Goal: Information Seeking & Learning: Understand process/instructions

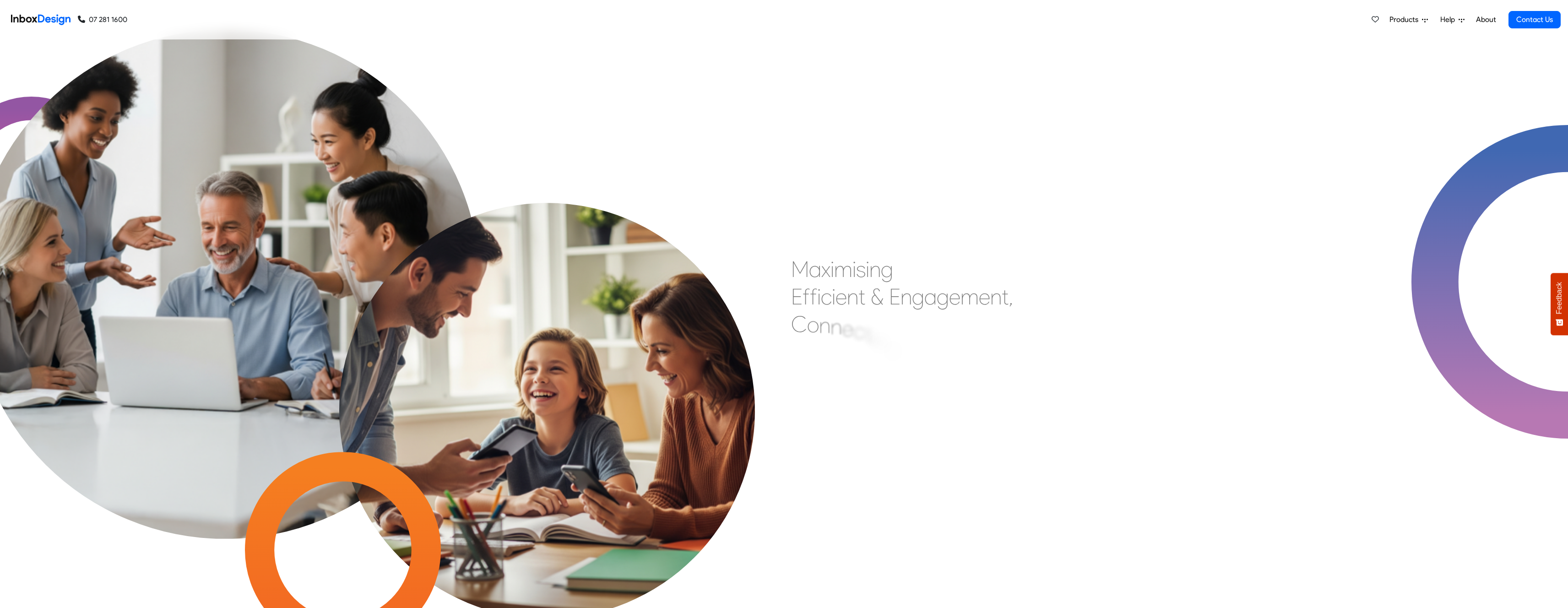
click at [1449, 20] on span "Help" at bounding box center [1449, 20] width 18 height 11
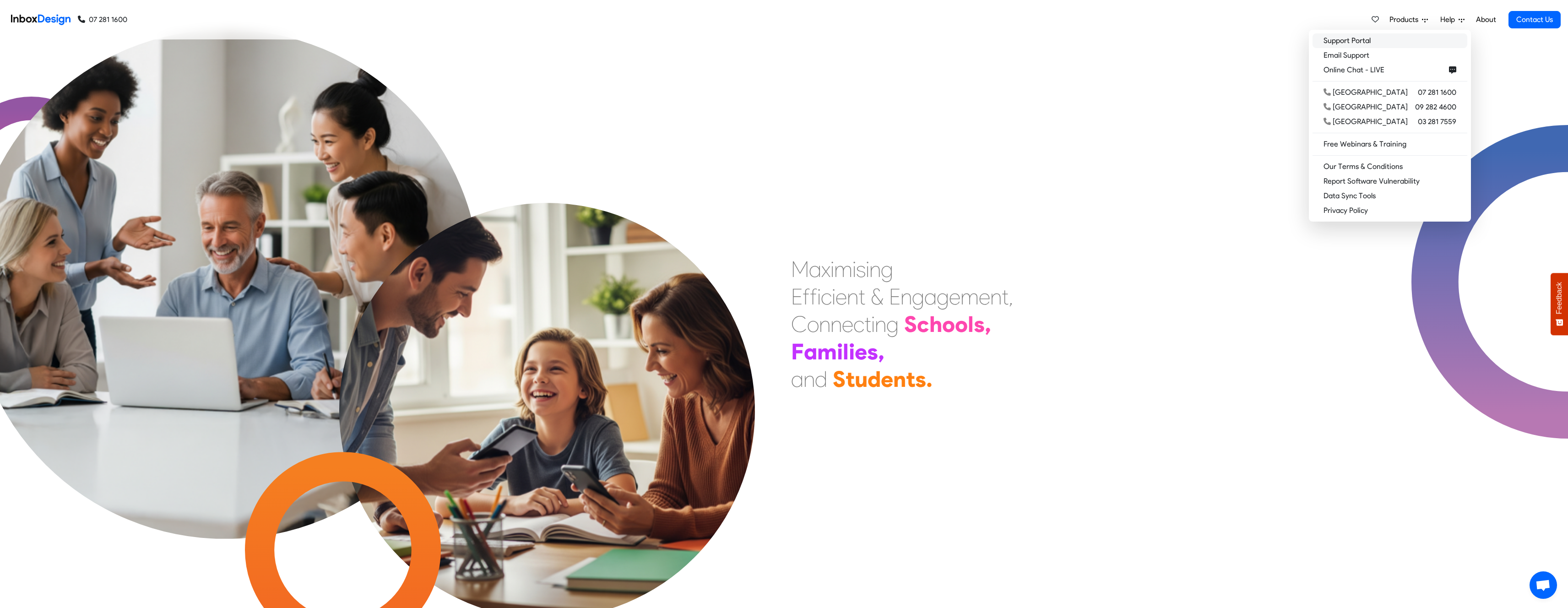
click at [1389, 37] on link "Support Portal" at bounding box center [1389, 41] width 155 height 15
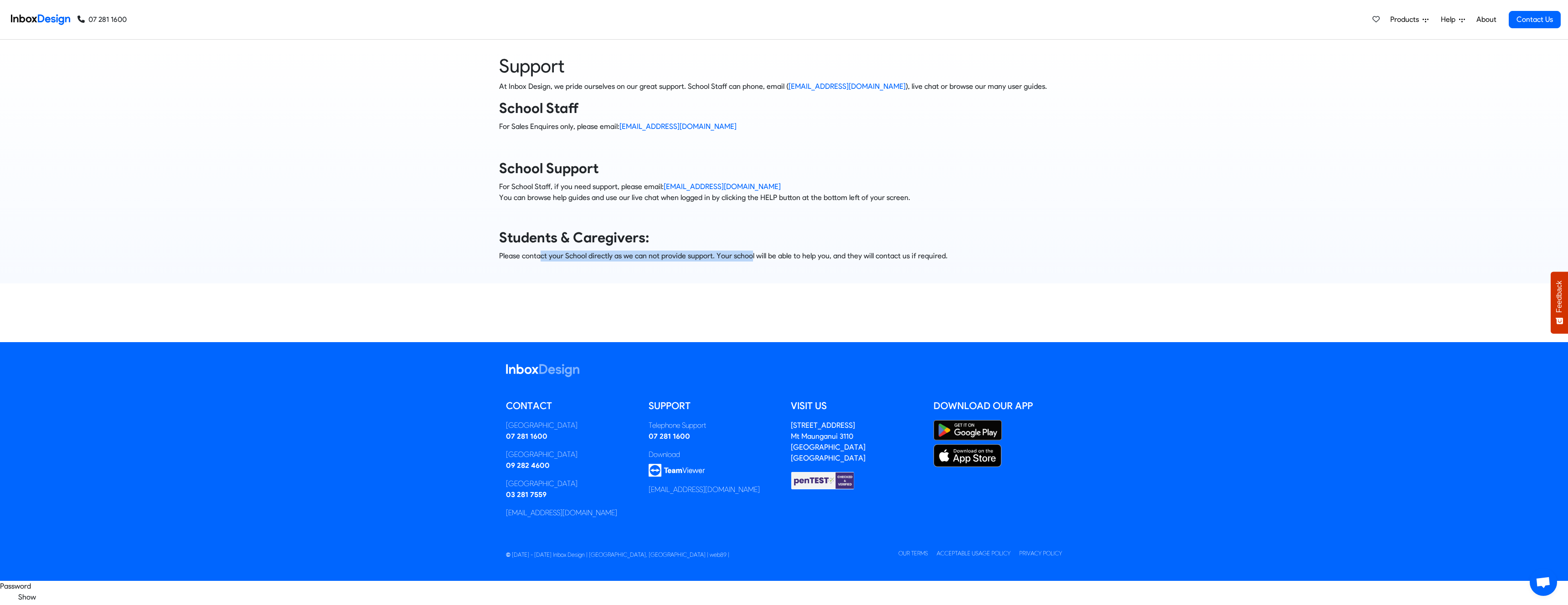
drag, startPoint x: 540, startPoint y: 257, endPoint x: 747, endPoint y: 259, distance: 207.0
click at [747, 259] on p "Please contact your School directly as we can not provide support. Your school …" at bounding box center [784, 256] width 570 height 11
click at [1446, 23] on span "Help" at bounding box center [1450, 19] width 18 height 11
